Goal: Information Seeking & Learning: Learn about a topic

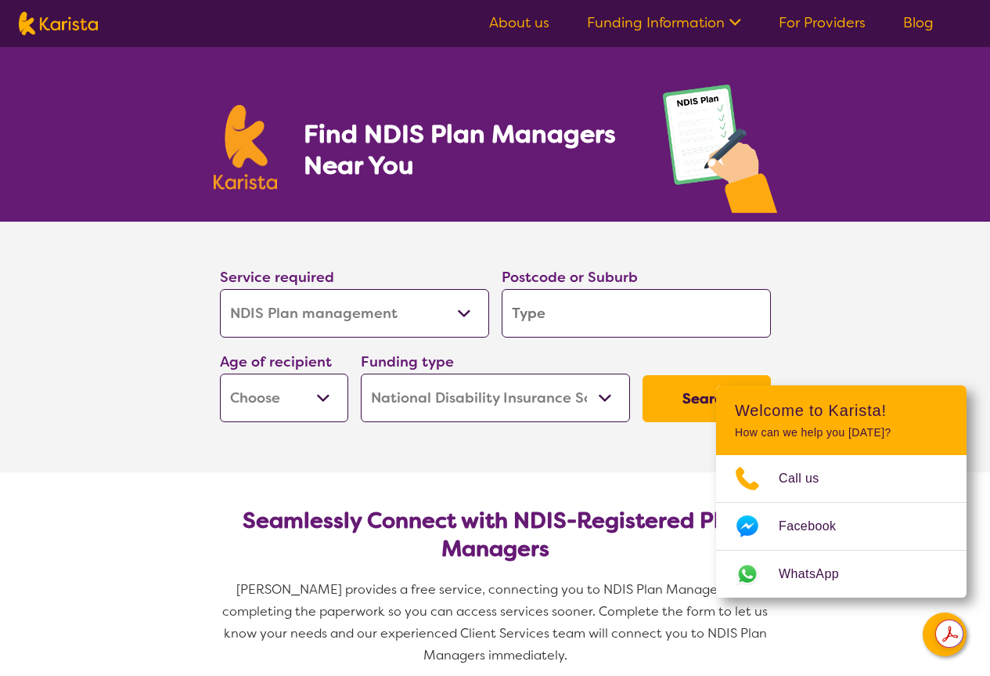
select select "NDIS Plan management"
select select "NDIS"
select select "NDIS Plan management"
select select "NDIS"
type input "3"
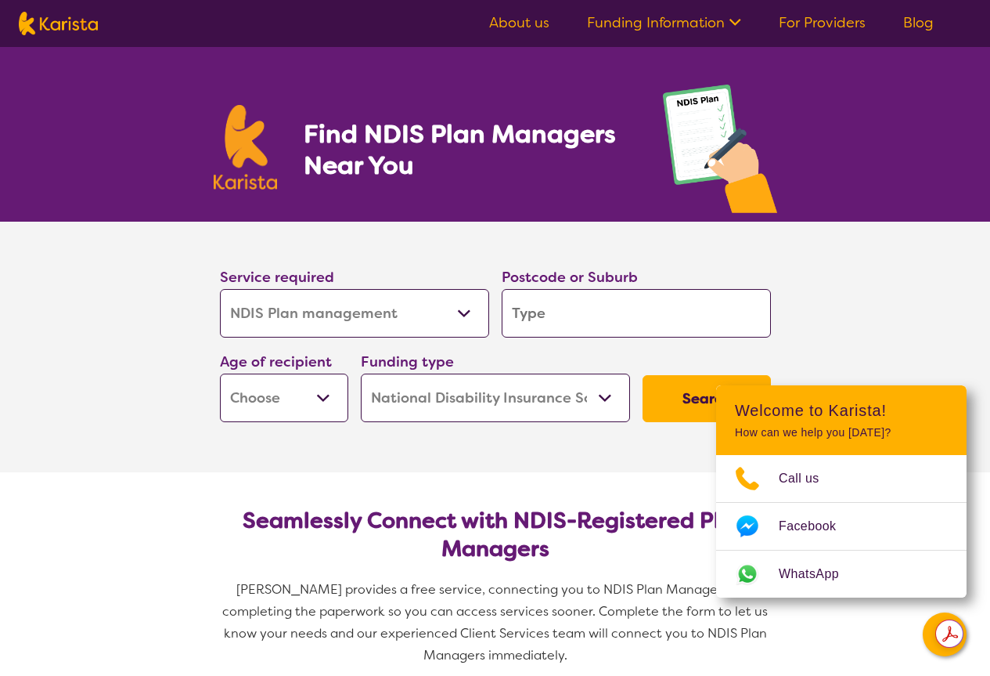
type input "3"
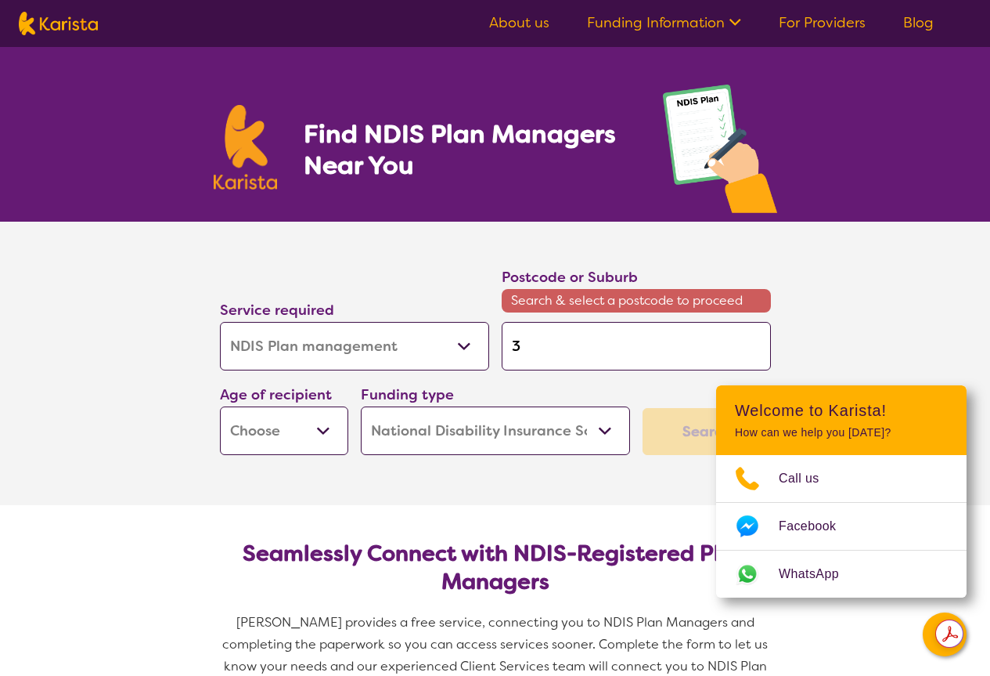
type input "30"
type input "304"
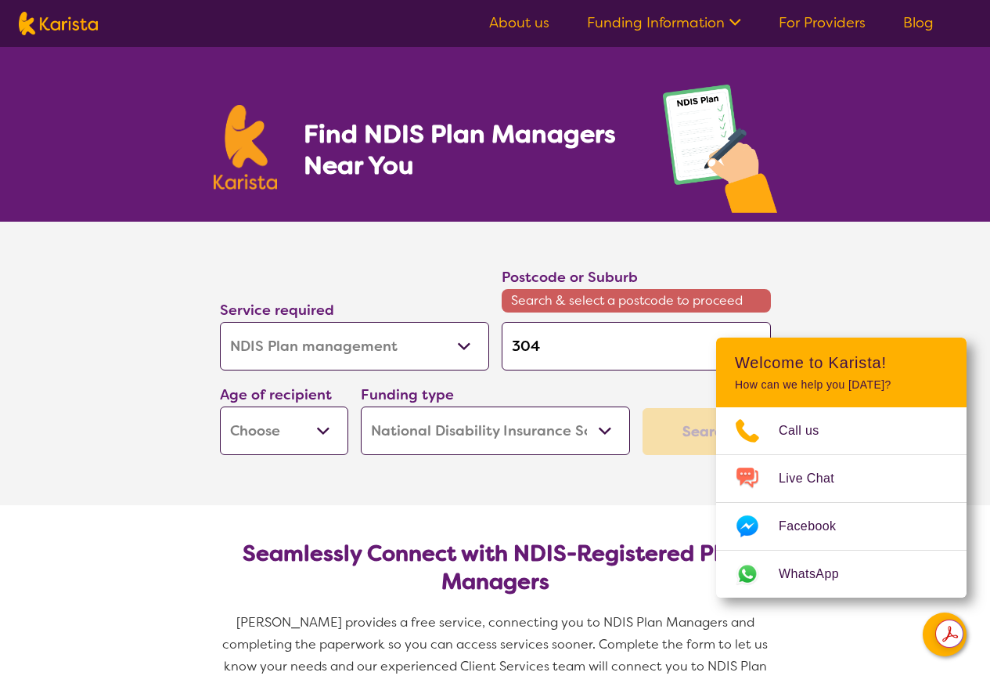
type input "3046"
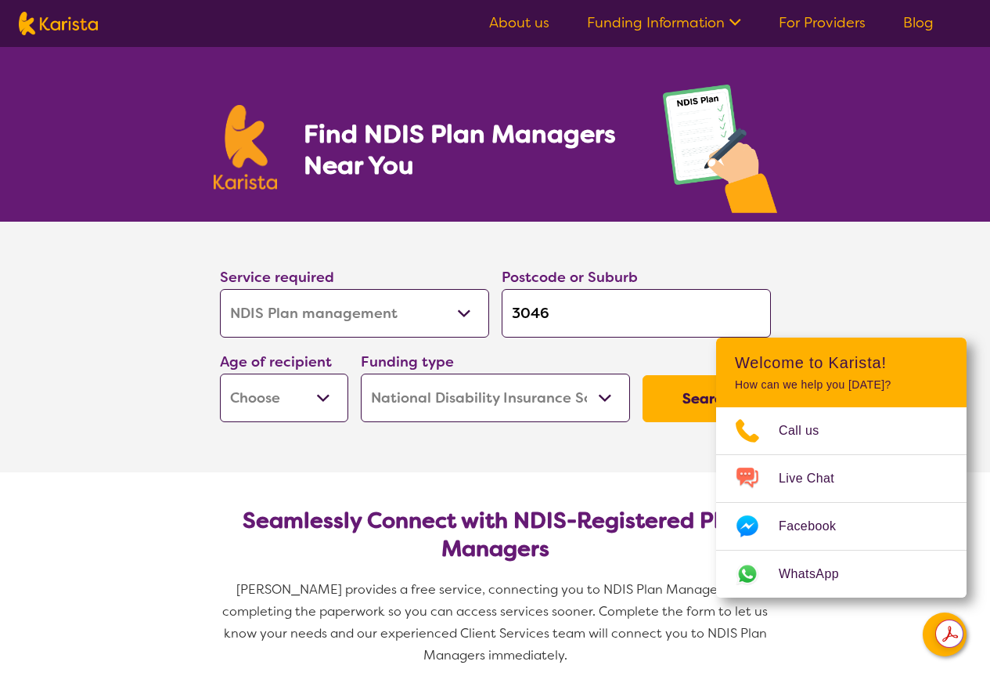
type input "3046"
click at [323, 388] on select "Early Childhood - 0 to 9 Child - 10 to 11 Adolescent - 12 to 17 Adult - 18 to 6…" at bounding box center [284, 397] width 128 height 49
select select "EC"
click at [220, 373] on select "Early Childhood - 0 to 9 Child - 10 to 11 Adolescent - 12 to 17 Adult - 18 to 6…" at bounding box center [284, 397] width 128 height 49
select select "EC"
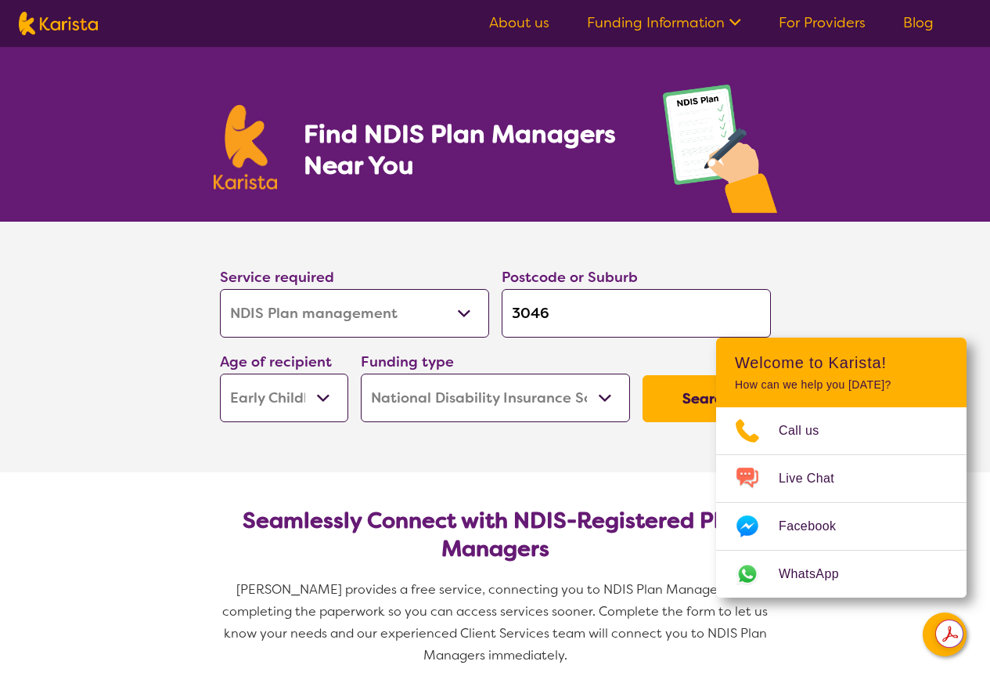
click at [554, 399] on select "Home Care Package (HCP) National Disability Insurance Scheme (NDIS) I don't know" at bounding box center [495, 397] width 269 height 49
select select "i-don-t-know"
click at [361, 373] on select "Home Care Package (HCP) National Disability Insurance Scheme (NDIS) I don't know" at bounding box center [495, 397] width 269 height 49
select select "i-don-t-know"
click at [683, 408] on button "Search" at bounding box center [707, 398] width 128 height 47
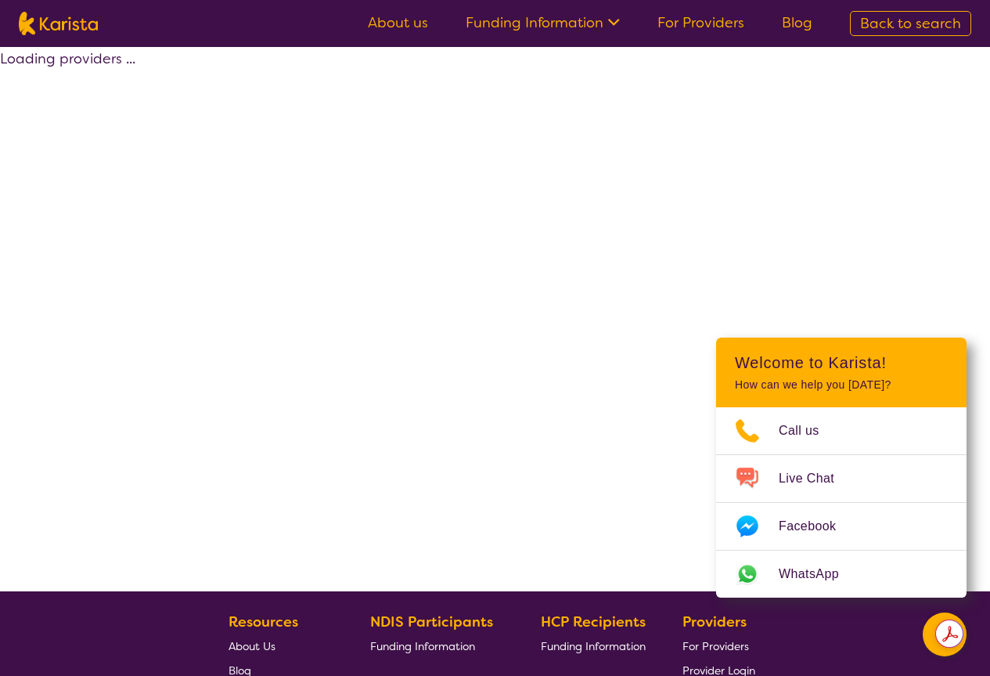
select select "NDIS Plan management"
select select "EC"
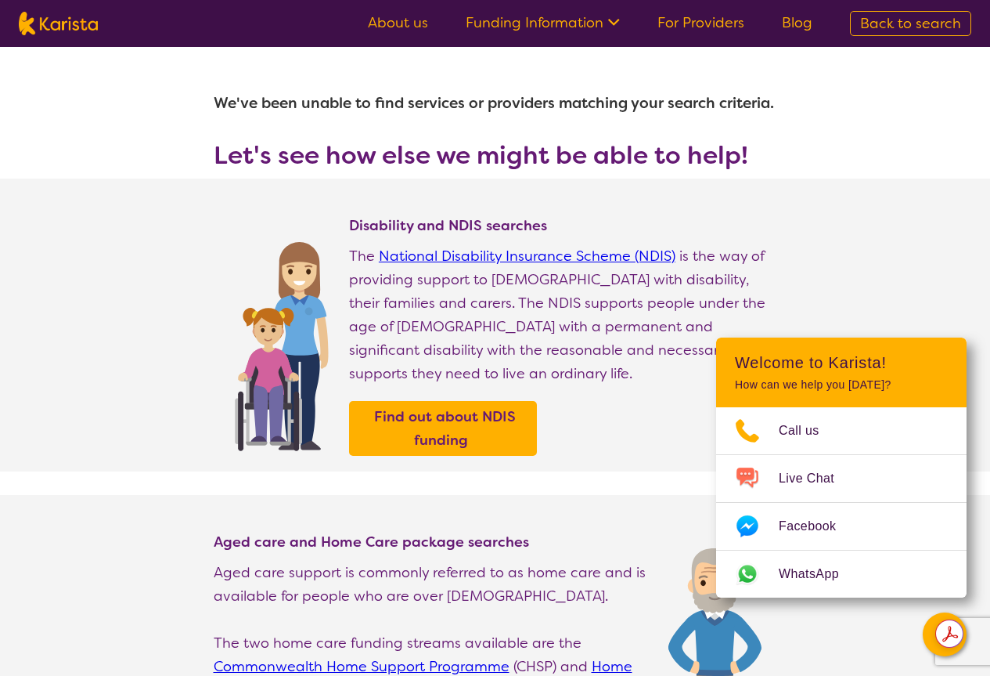
click at [930, 236] on section "Disability and NDIS searches The National Disability Insurance Scheme (NDIS) is…" at bounding box center [495, 325] width 990 height 293
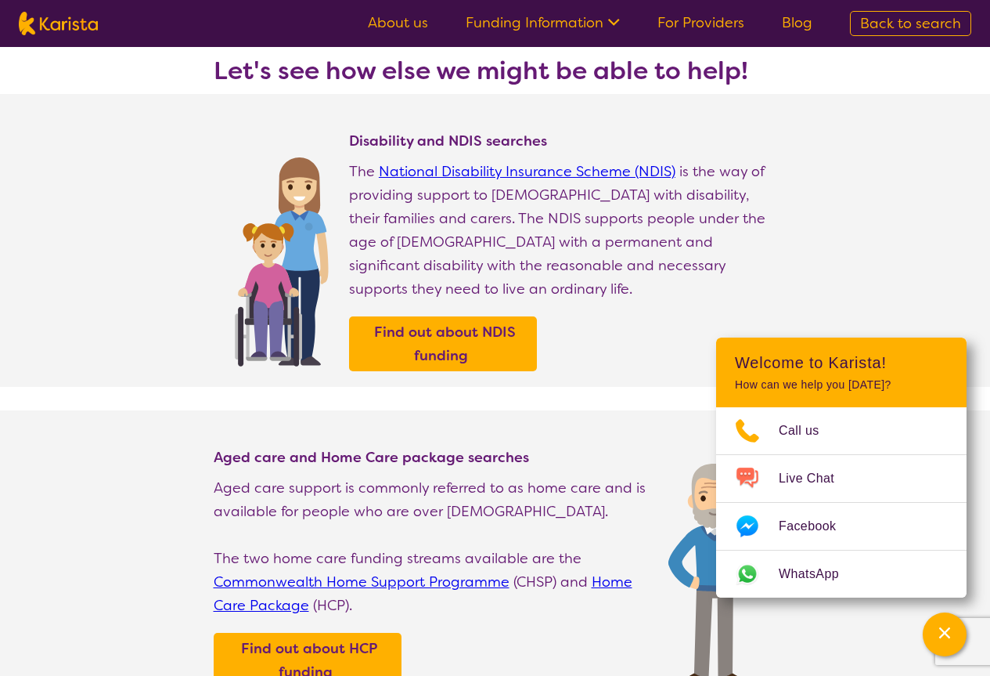
scroll to position [78, 0]
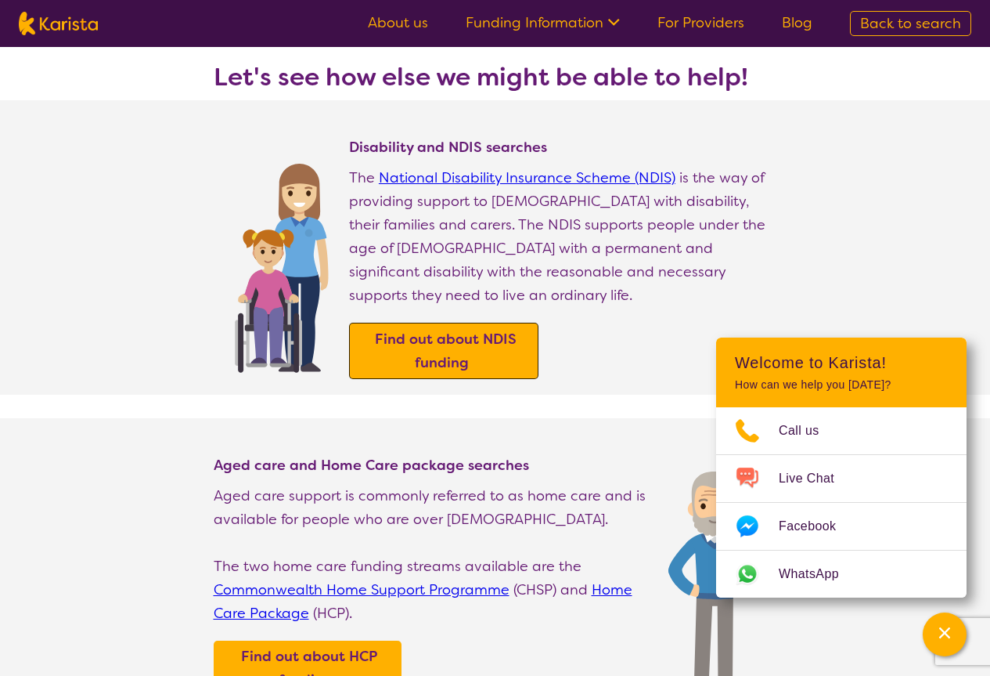
drag, startPoint x: 503, startPoint y: 323, endPoint x: 516, endPoint y: 325, distance: 13.5
click at [503, 330] on b "Find out about NDIS funding" at bounding box center [446, 351] width 142 height 42
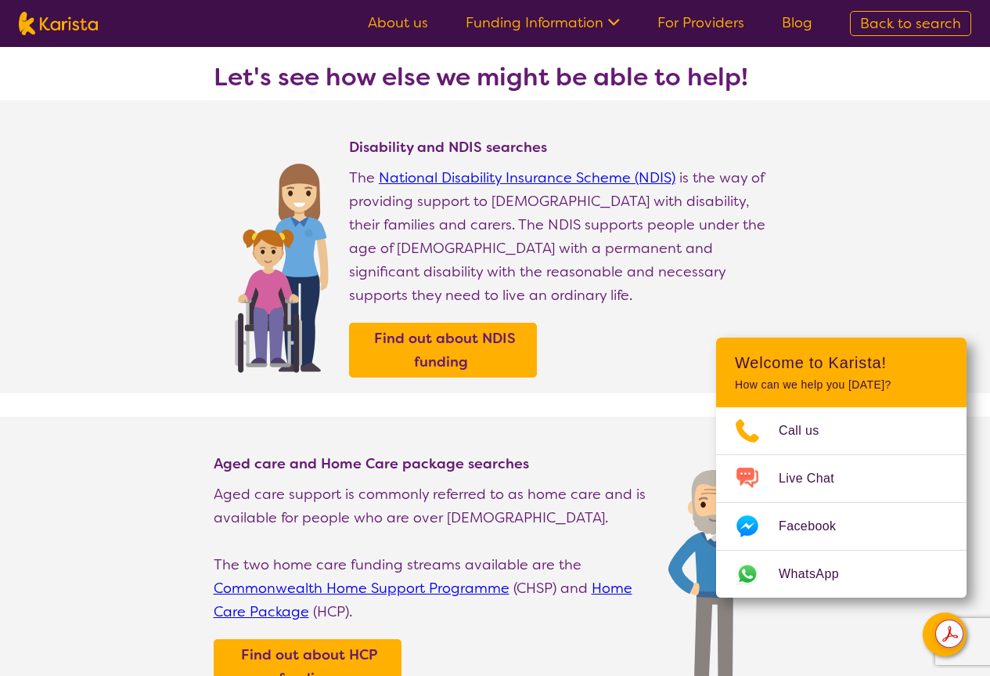
select select "NDIS Plan management"
select select "EC"
select select "NDIS"
select select "NDIS Plan management"
select select "EC"
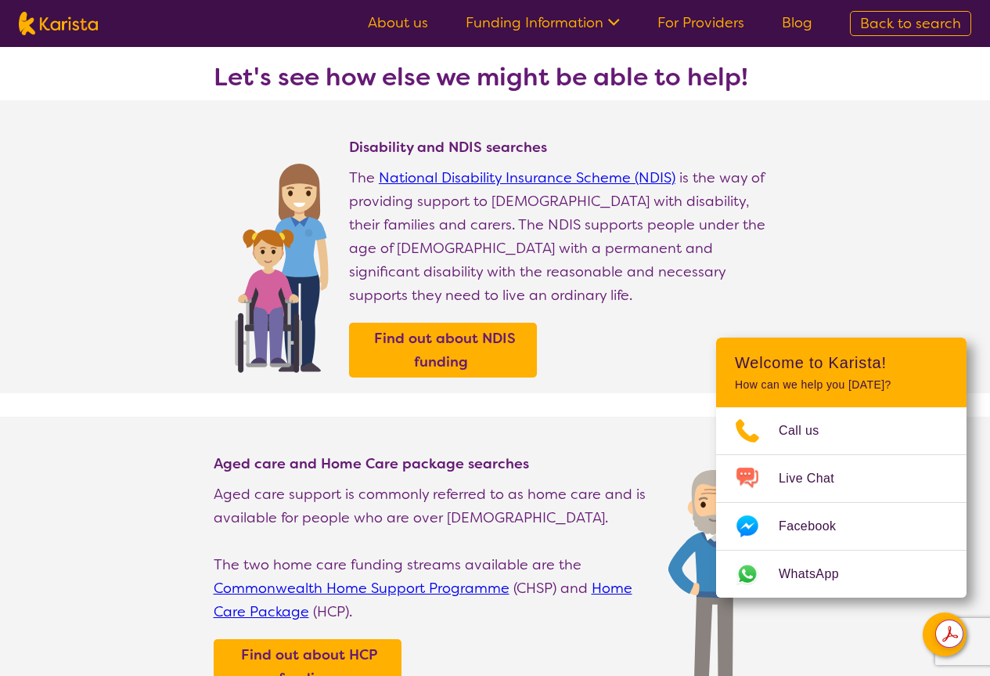
select select "NDIS"
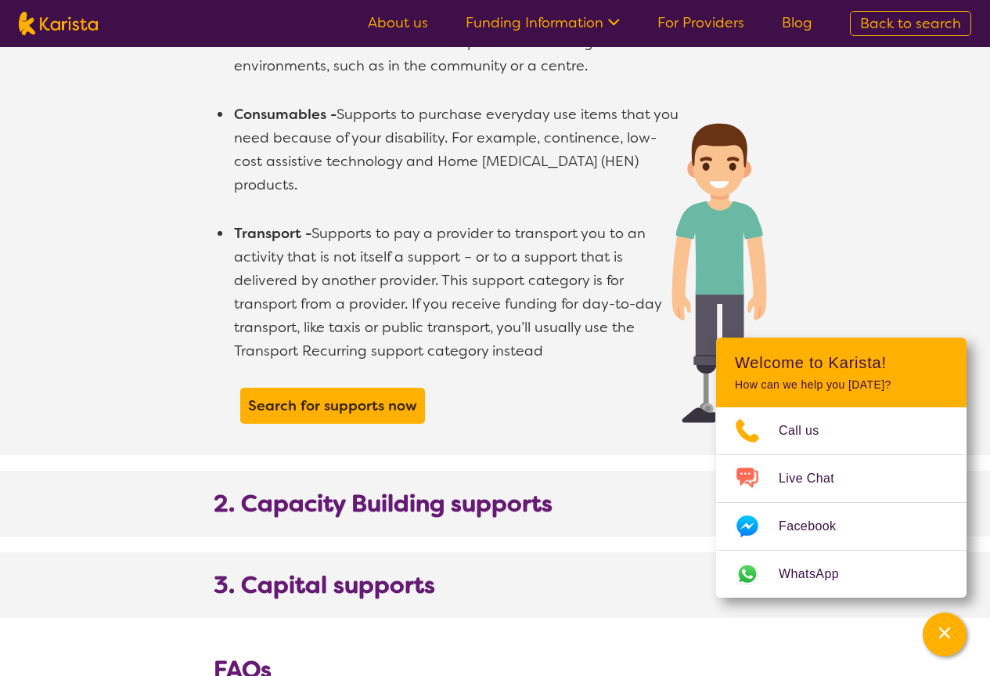
scroll to position [1488, 0]
